Goal: Information Seeking & Learning: Learn about a topic

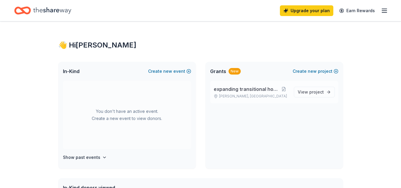
click at [226, 90] on span "expanding transitional housing" at bounding box center [245, 88] width 65 height 7
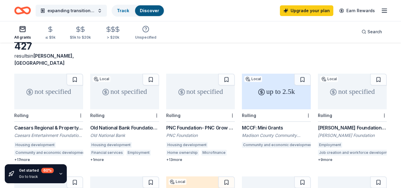
scroll to position [34, 0]
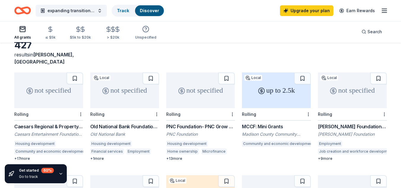
click at [217, 123] on div "PNC Foundation- PNC Grow Up Great" at bounding box center [200, 126] width 69 height 7
click at [267, 95] on div "up to 2.5k" at bounding box center [276, 90] width 69 height 36
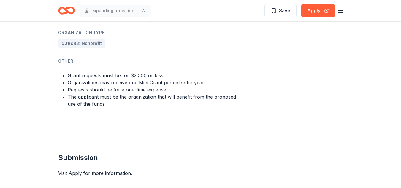
scroll to position [321, 0]
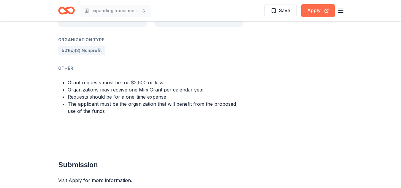
click at [311, 10] on button "Apply" at bounding box center [318, 10] width 34 height 13
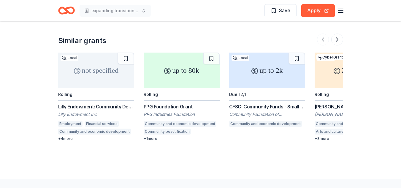
scroll to position [508, 0]
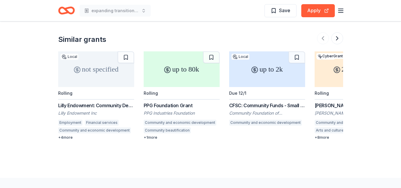
click at [165, 71] on div "up to 80k" at bounding box center [181, 69] width 76 height 36
click at [111, 102] on div "Lilly Endowment: Community Development Grant" at bounding box center [96, 105] width 76 height 7
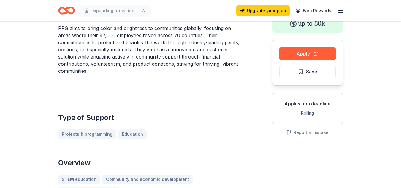
scroll to position [33, 0]
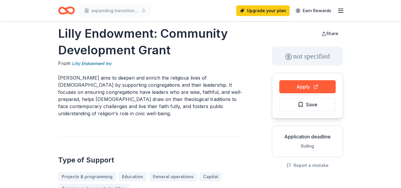
scroll to position [10, 0]
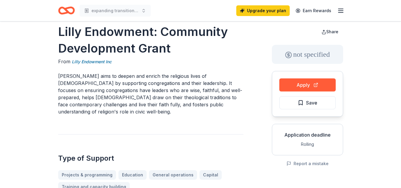
drag, startPoint x: 59, startPoint y: 32, endPoint x: 73, endPoint y: 55, distance: 26.5
click at [73, 55] on h1 "Lilly Endowment: Community Development Grant" at bounding box center [150, 39] width 185 height 33
drag, startPoint x: 58, startPoint y: 76, endPoint x: 116, endPoint y: 111, distance: 68.0
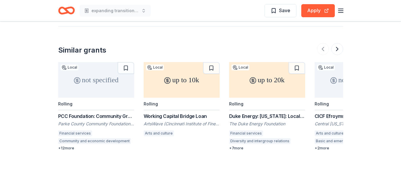
scroll to position [736, 0]
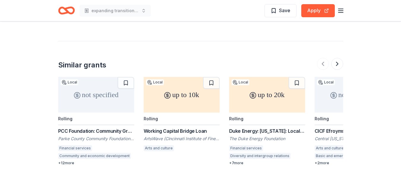
click at [259, 82] on div "up to 20k" at bounding box center [267, 95] width 76 height 36
click at [250, 92] on circle at bounding box center [253, 95] width 6 height 6
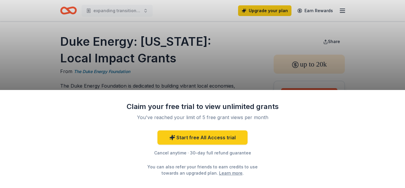
click at [224, 73] on div "Claim your free trial to view unlimited grants You've reached your limit of 5 f…" at bounding box center [202, 94] width 405 height 188
click at [204, 159] on div "Start free All Access trial Cancel anytime · 30-day full refund guarantee You c…" at bounding box center [202, 153] width 154 height 46
click at [206, 153] on div "Cancel anytime · 30-day full refund guarantee" at bounding box center [202, 152] width 154 height 7
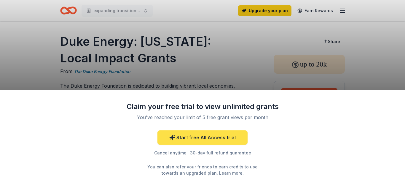
click at [203, 135] on link "Start free All Access trial" at bounding box center [202, 137] width 90 height 14
click at [203, 139] on link "Start free All Access trial" at bounding box center [202, 137] width 90 height 14
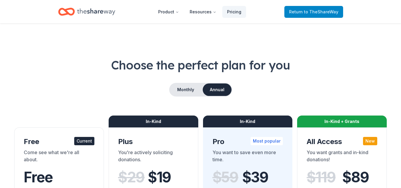
click at [317, 10] on span "to TheShareWay" at bounding box center [321, 11] width 34 height 5
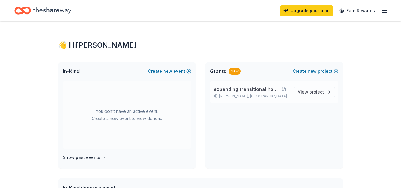
click at [251, 89] on span "expanding transitional housing" at bounding box center [245, 88] width 65 height 7
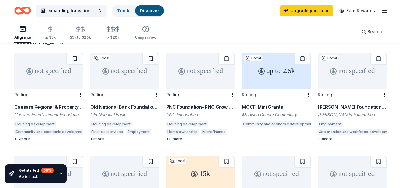
scroll to position [67, 0]
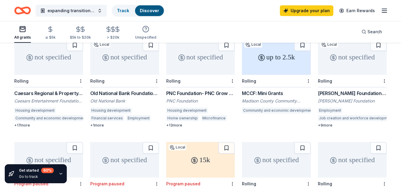
click at [346, 60] on div "not specified" at bounding box center [352, 57] width 69 height 36
click at [276, 154] on div "not specified" at bounding box center [276, 160] width 69 height 36
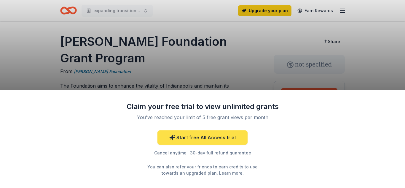
click at [210, 139] on link "Start free All Access trial" at bounding box center [202, 137] width 90 height 14
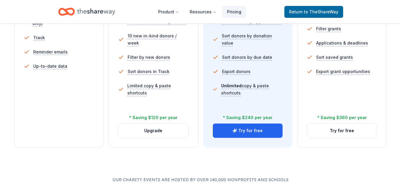
scroll to position [230, 0]
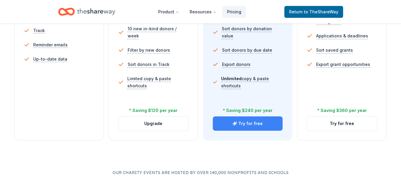
click at [251, 126] on button "Try for free" at bounding box center [248, 123] width 70 height 14
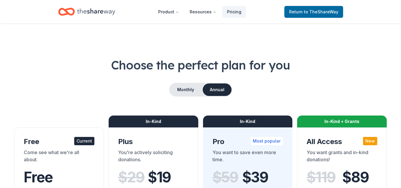
scroll to position [230, 0]
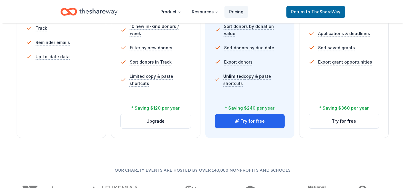
scroll to position [242, 0]
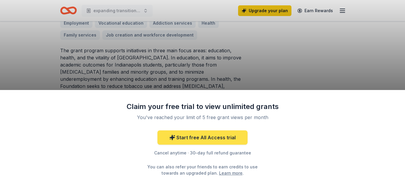
click at [210, 138] on link "Start free All Access trial" at bounding box center [202, 137] width 90 height 14
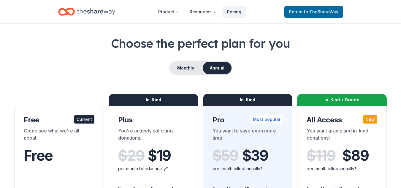
scroll to position [19, 0]
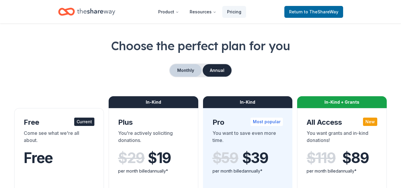
click at [186, 74] on button "Monthly" at bounding box center [186, 70] width 32 height 12
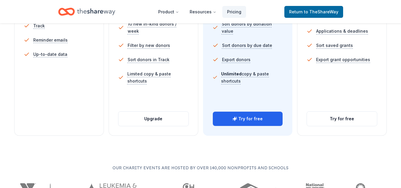
scroll to position [249, 0]
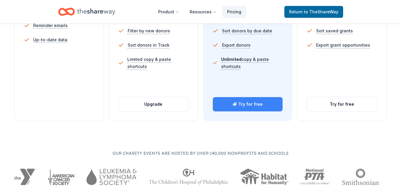
click at [255, 101] on button "Try for free" at bounding box center [248, 104] width 70 height 14
click at [253, 106] on button "Try for free" at bounding box center [248, 104] width 70 height 14
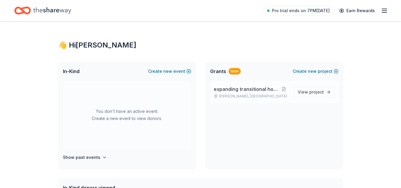
click at [239, 89] on span "expanding transitional housing" at bounding box center [245, 88] width 65 height 7
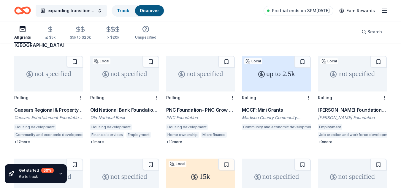
scroll to position [60, 0]
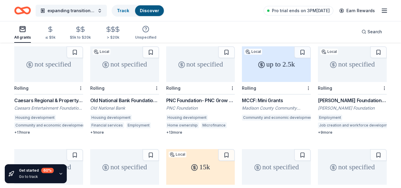
click at [342, 63] on div "not specified" at bounding box center [352, 64] width 69 height 36
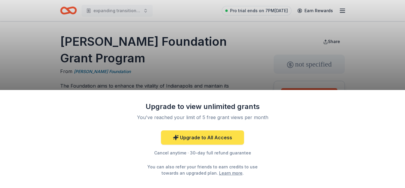
click at [199, 138] on link "Upgrade to All Access" at bounding box center [202, 137] width 83 height 14
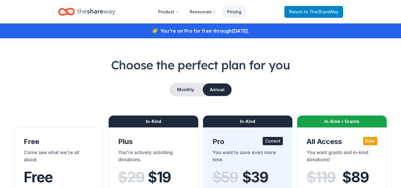
click at [307, 17] on div "Return to TheShareWay" at bounding box center [313, 12] width 59 height 14
click at [306, 10] on span "to TheShareWay" at bounding box center [321, 11] width 34 height 5
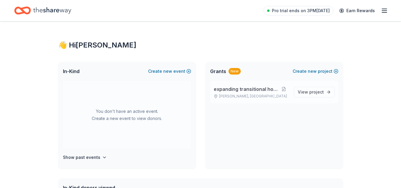
click at [240, 92] on span "expanding transitional housing" at bounding box center [245, 88] width 65 height 7
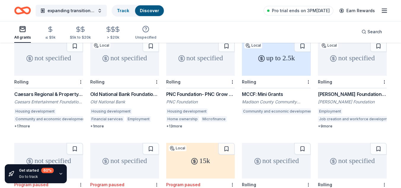
scroll to position [67, 0]
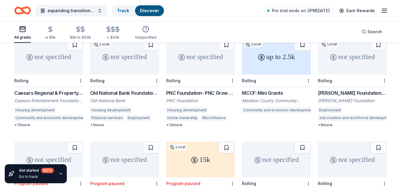
click at [352, 51] on div "not specified" at bounding box center [352, 57] width 69 height 36
click at [382, 12] on line "button" at bounding box center [384, 12] width 5 height 0
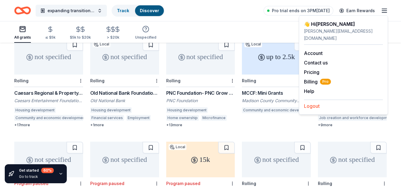
click at [311, 102] on button "Logout" at bounding box center [312, 105] width 16 height 7
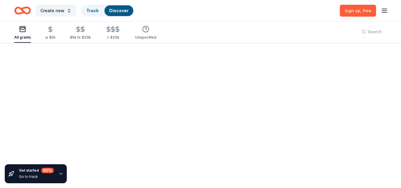
scroll to position [0, 0]
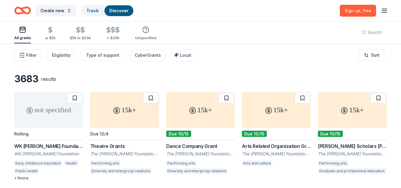
click at [385, 12] on line "button" at bounding box center [384, 12] width 5 height 0
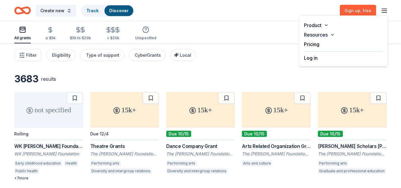
click at [312, 60] on button "Log in" at bounding box center [311, 57] width 14 height 7
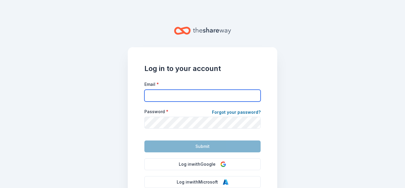
type input "cindy@frogrecovery.org"
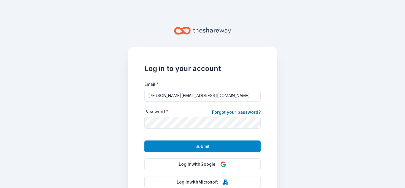
click at [188, 150] on button "Submit" at bounding box center [202, 146] width 116 height 12
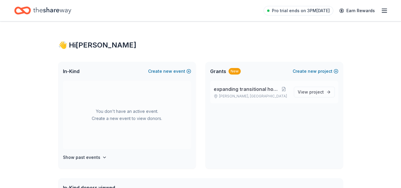
click at [242, 91] on span "expanding transitional housing" at bounding box center [245, 88] width 65 height 7
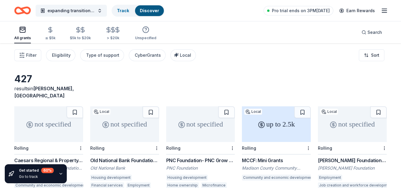
click at [336, 120] on div "not specified" at bounding box center [352, 124] width 69 height 36
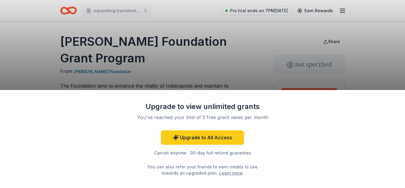
click at [249, 57] on div "Upgrade to view unlimited grants You've reached your limit of 5 free grant view…" at bounding box center [202, 94] width 405 height 188
drag, startPoint x: 363, startPoint y: 42, endPoint x: 330, endPoint y: 10, distance: 46.1
click at [330, 10] on div "Upgrade to view unlimited grants You've reached your limit of 5 free grant view…" at bounding box center [202, 94] width 405 height 188
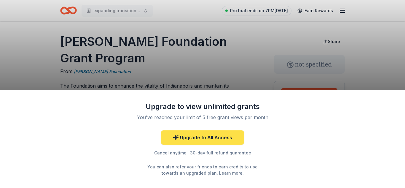
click at [221, 142] on link "Upgrade to All Access" at bounding box center [202, 137] width 83 height 14
click at [213, 139] on link "Upgrade to All Access" at bounding box center [202, 137] width 83 height 14
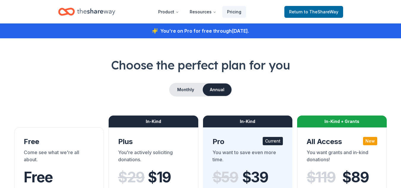
click at [40, 157] on div "Come see what we're all about." at bounding box center [59, 157] width 71 height 17
